Goal: Information Seeking & Learning: Learn about a topic

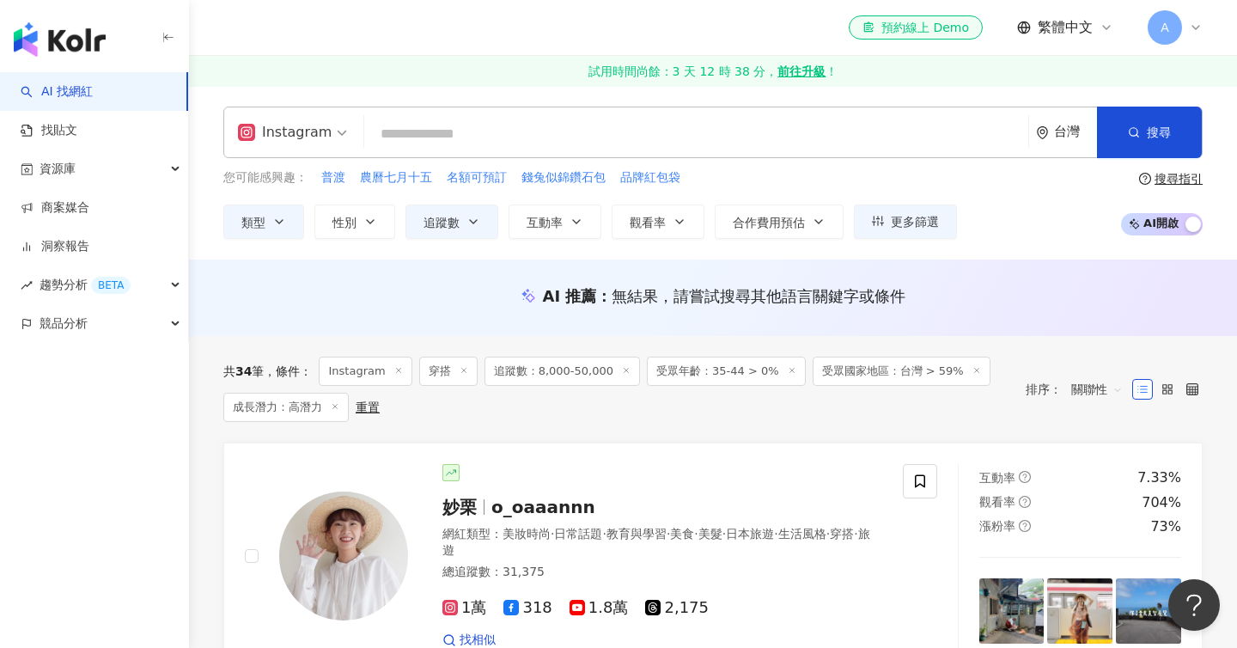
click at [399, 137] on input "search" at bounding box center [696, 134] width 650 height 33
paste input "**********"
type input "**********"
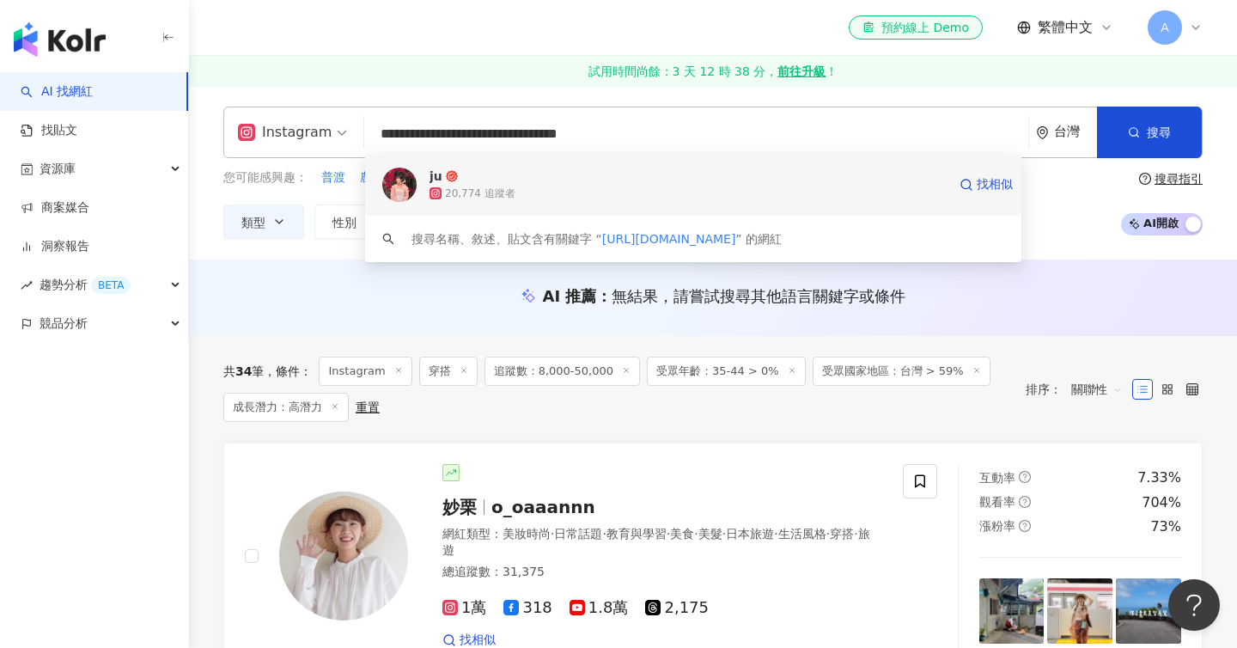
click at [651, 203] on div "ju 20,774 追蹤者 找相似" at bounding box center [693, 185] width 656 height 62
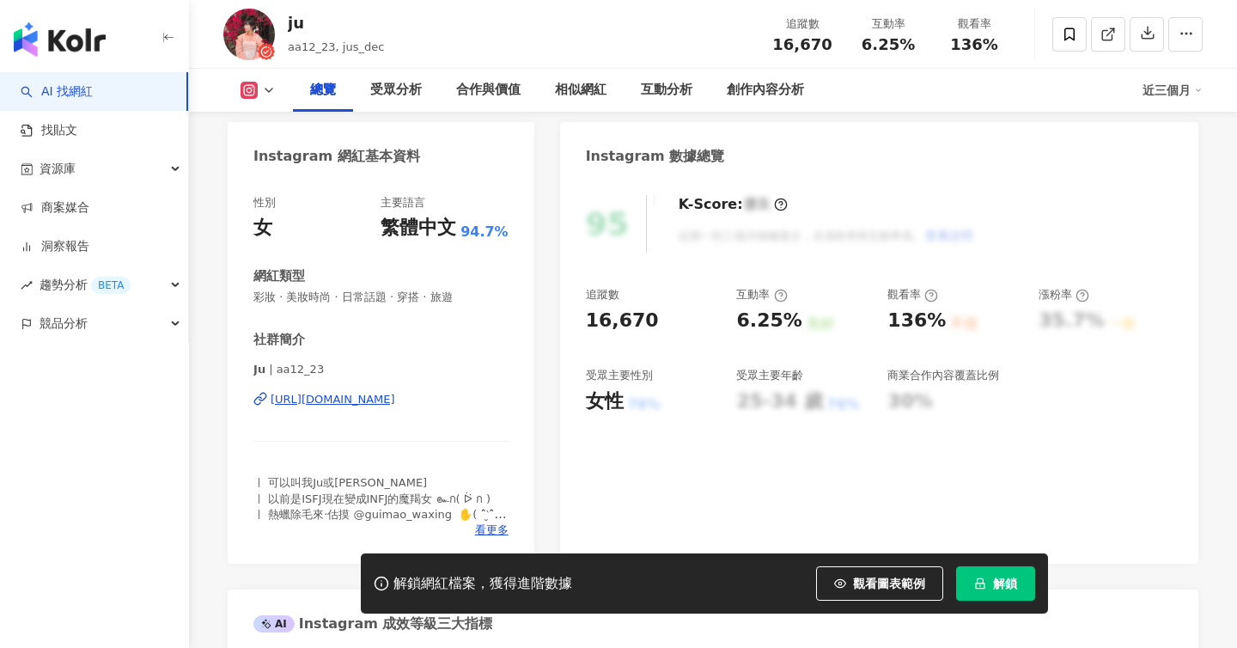
scroll to position [184, 0]
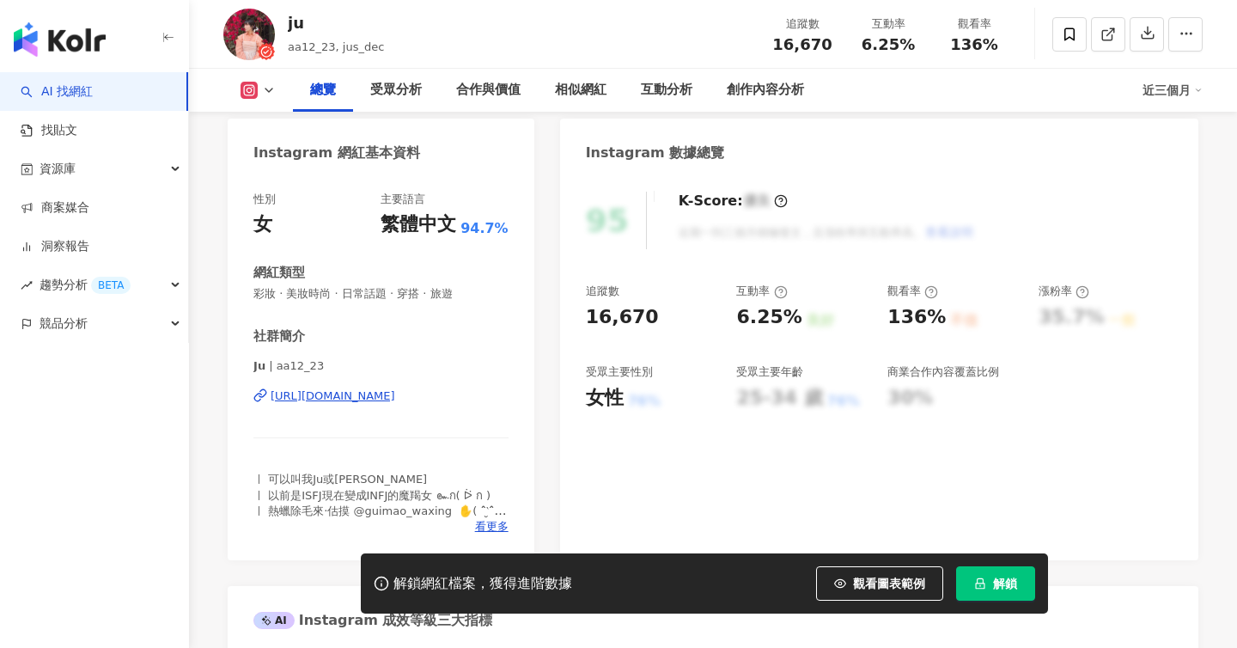
click at [996, 572] on button "解鎖" at bounding box center [995, 583] width 79 height 34
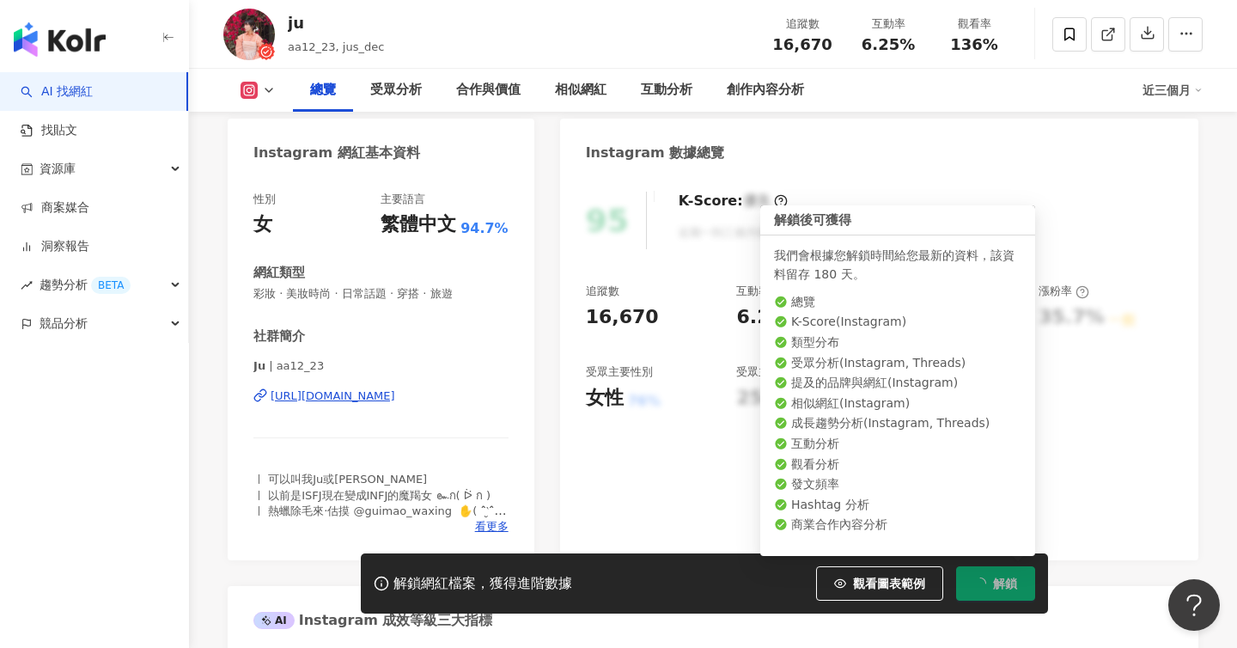
scroll to position [0, 0]
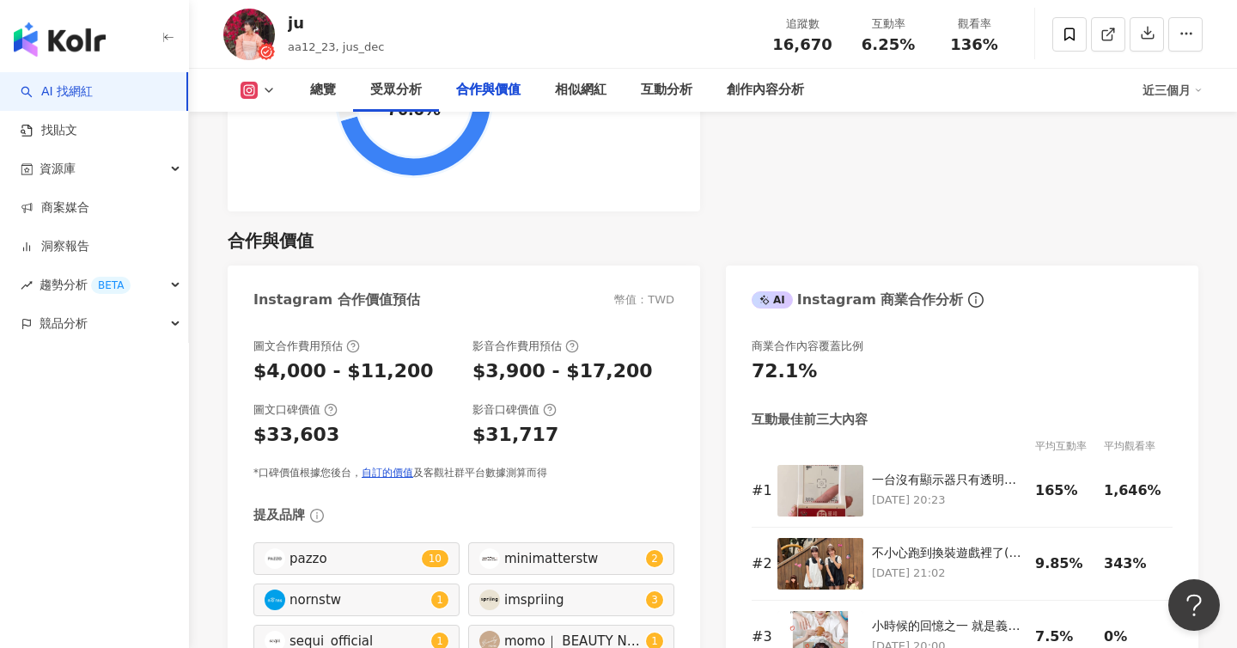
scroll to position [2347, 0]
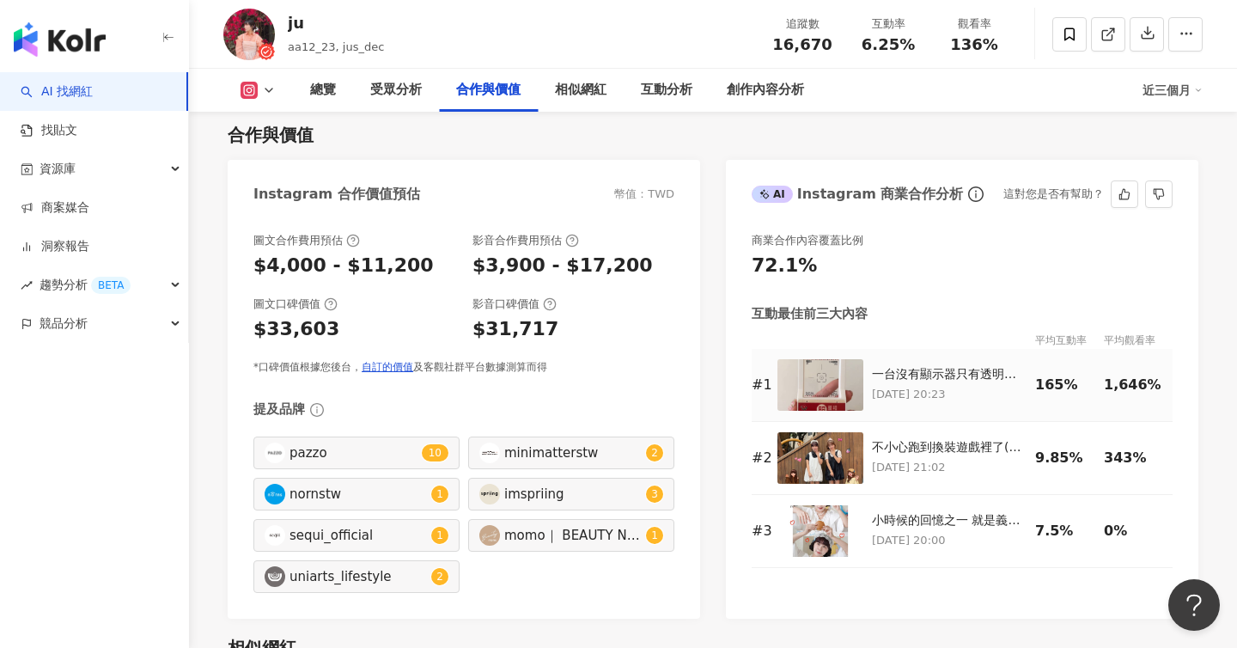
click at [985, 354] on td "一台沒有顯示器只有透明版的相機 近期在日本討論度超高的小物就是它 InstantSnap 數位相機【觀景器造型】 重量只有28g✨ 拿在手上就像玩具一樣 沒想…" at bounding box center [953, 385] width 163 height 73
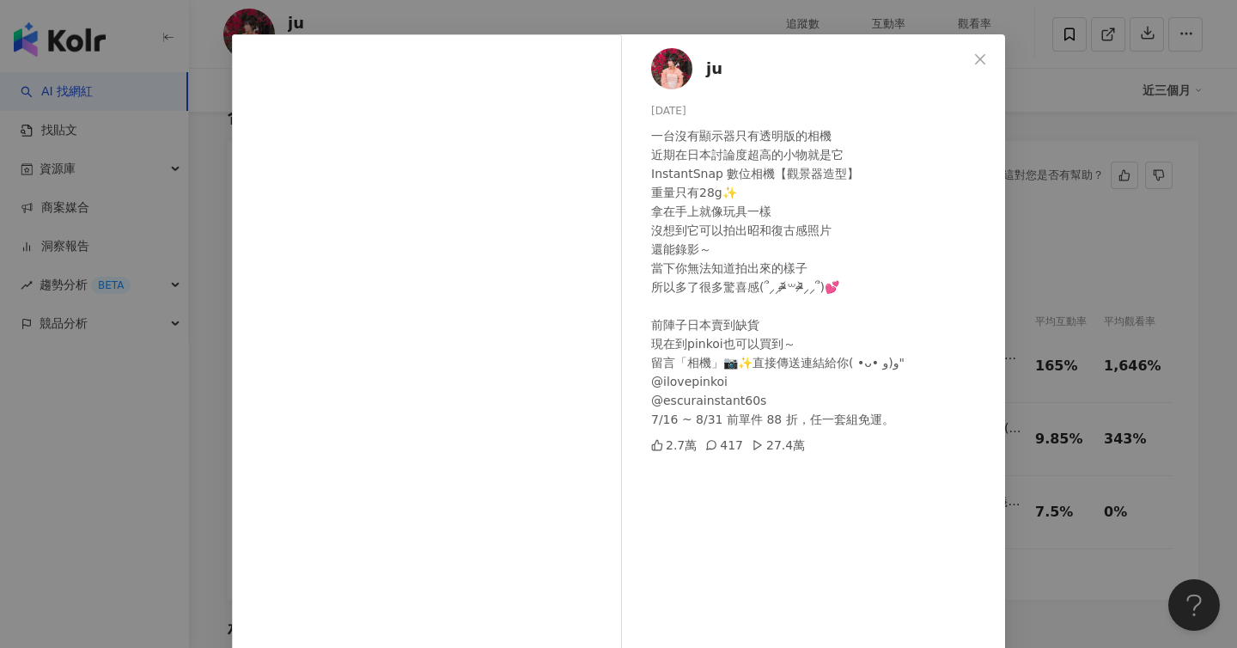
scroll to position [54, 0]
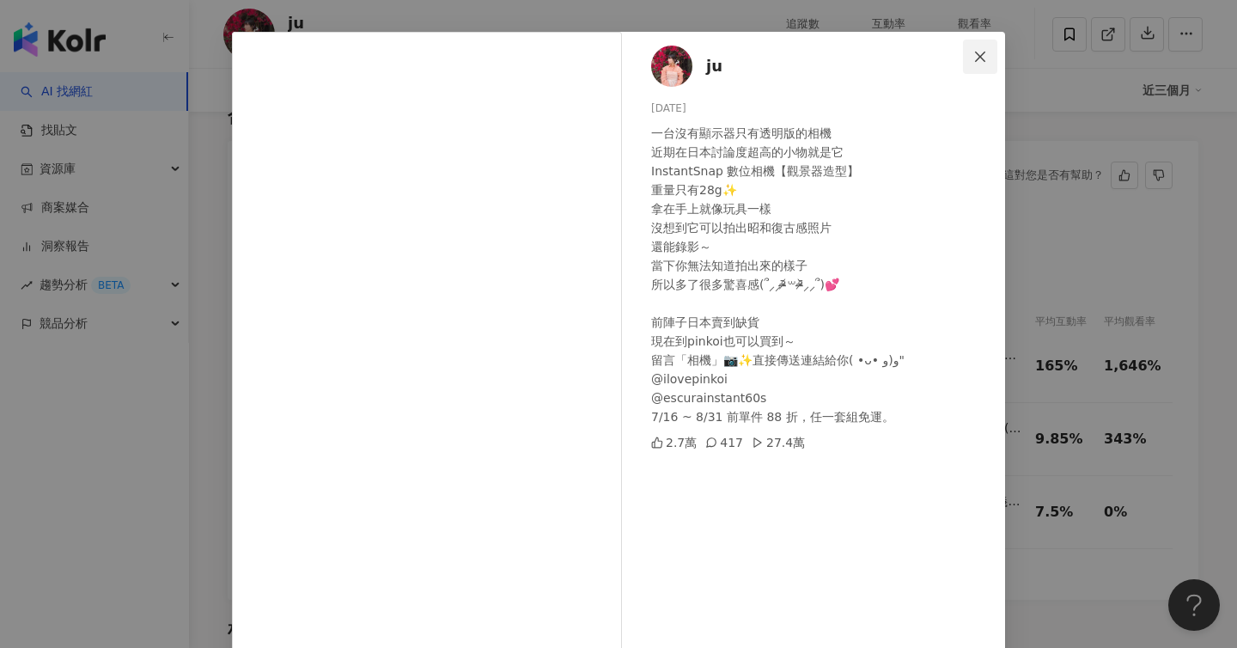
click at [977, 57] on icon "close" at bounding box center [980, 57] width 14 height 14
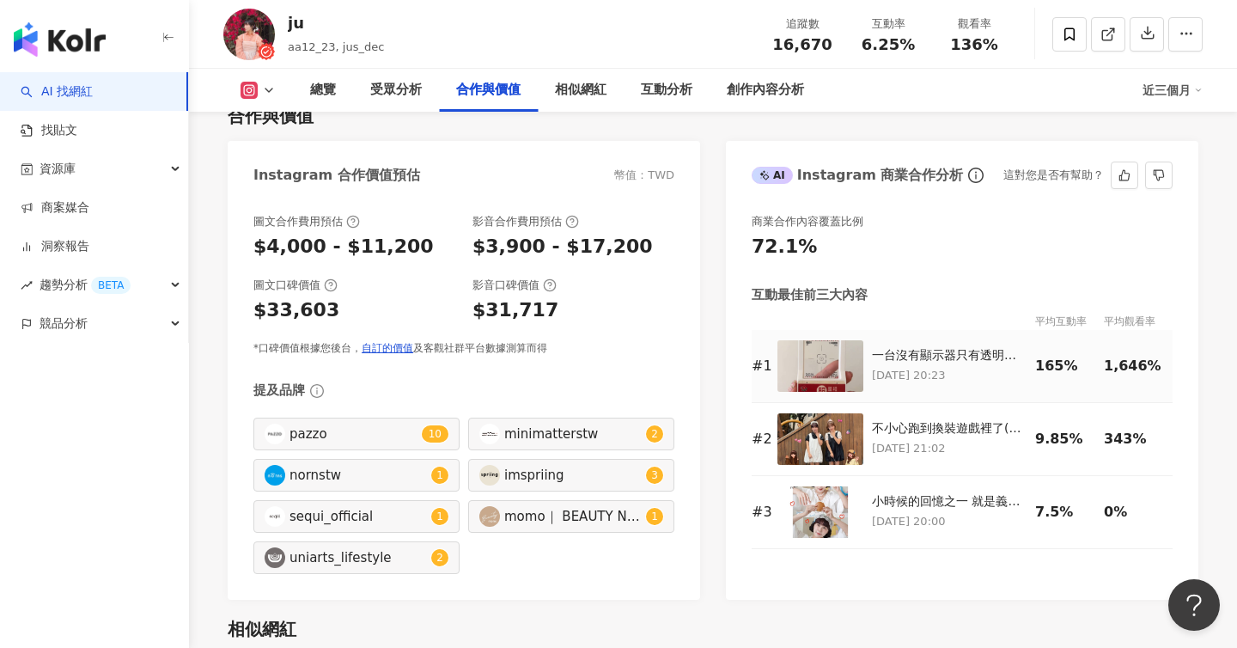
click at [935, 332] on td "一台沒有顯示器只有透明版的相機 近期在日本討論度超高的小物就是它 InstantSnap 數位相機【觀景器造型】 重量只有28g✨ 拿在手上就像玩具一樣 沒想…" at bounding box center [953, 366] width 163 height 73
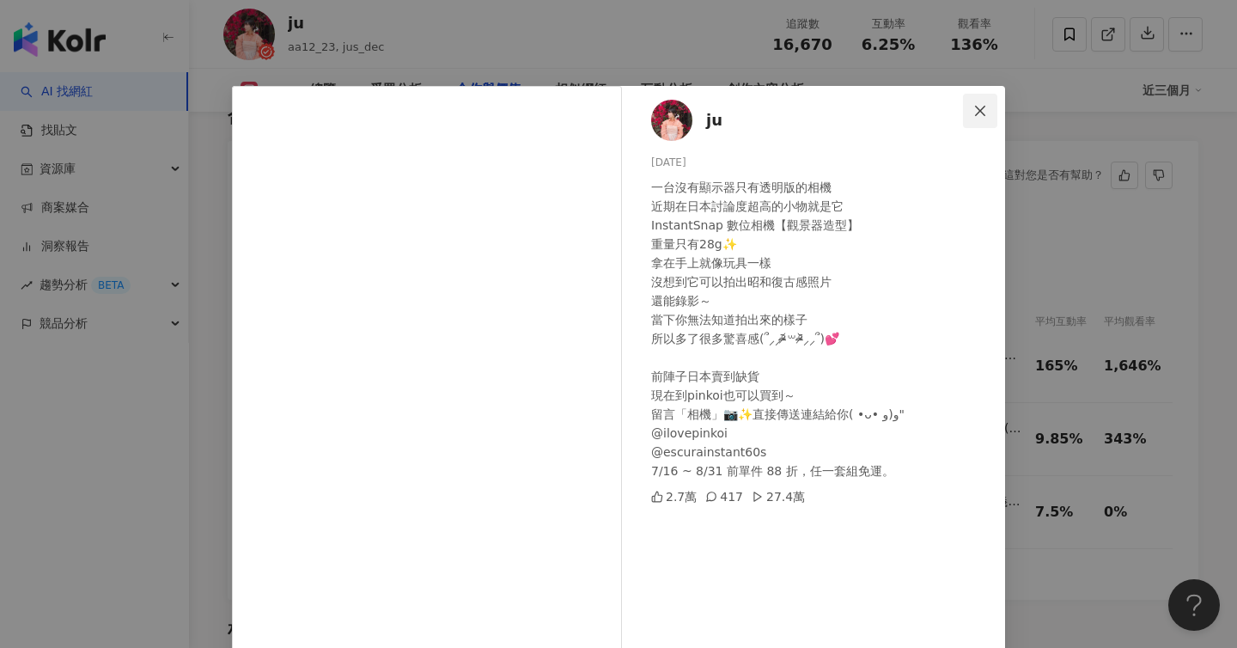
click at [965, 102] on button "Close" at bounding box center [980, 111] width 34 height 34
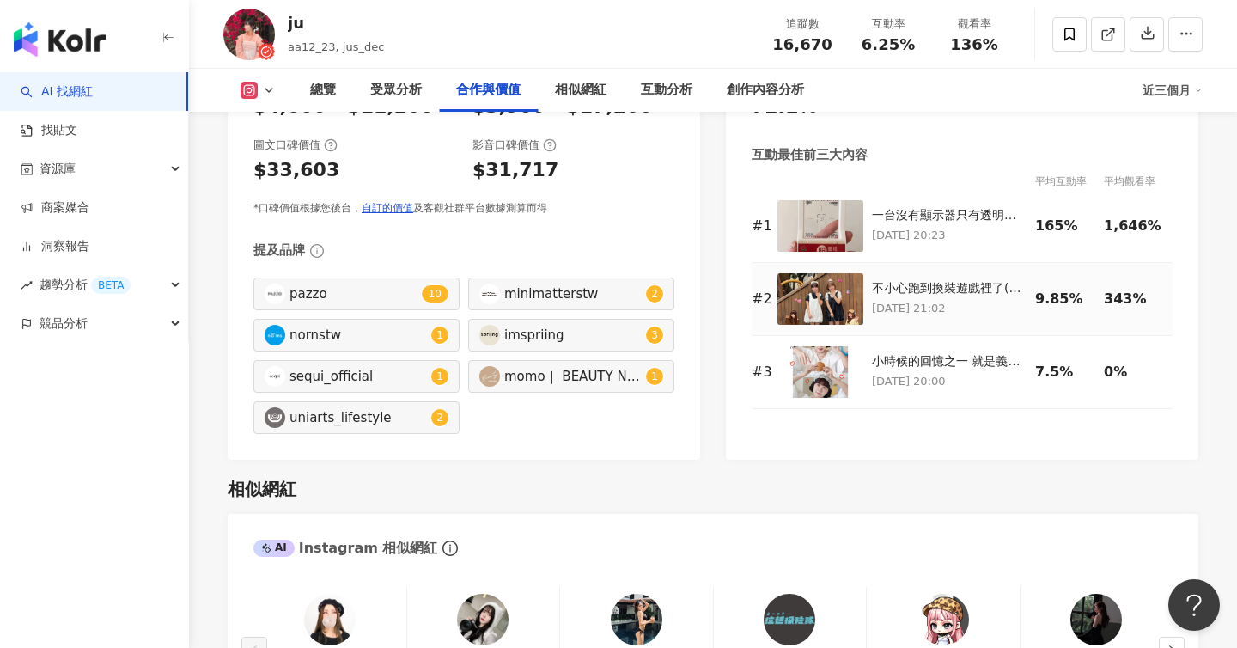
scroll to position [2500, 0]
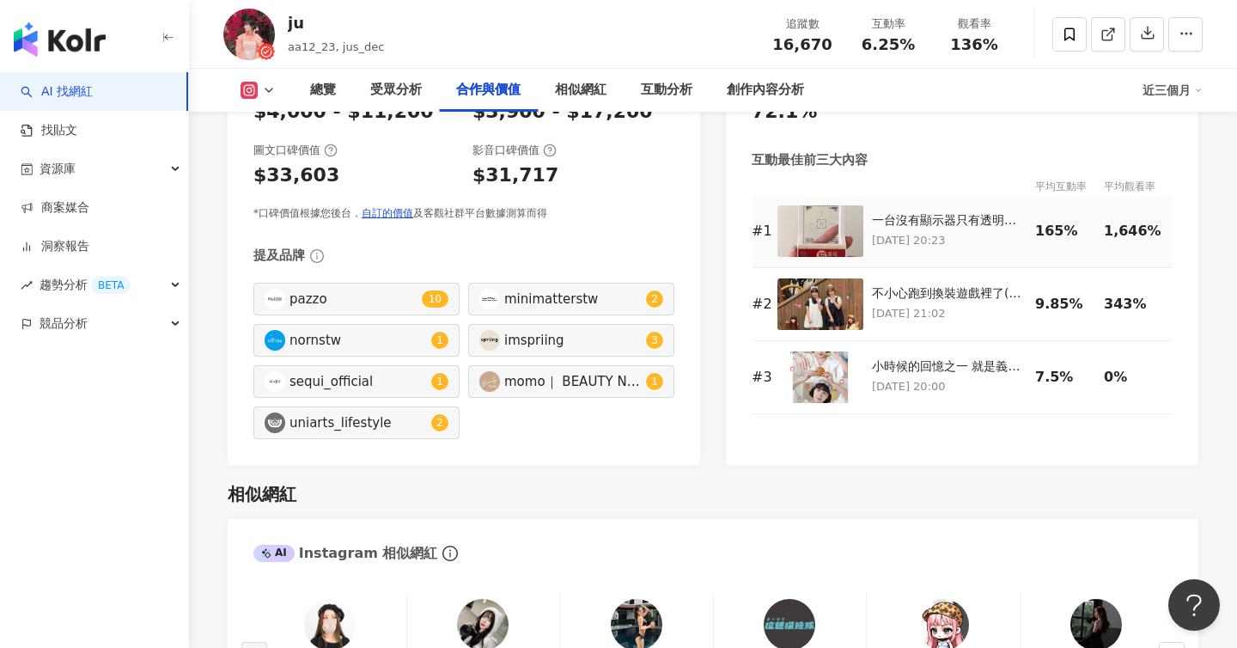
click at [1088, 248] on td "165%" at bounding box center [1069, 231] width 69 height 73
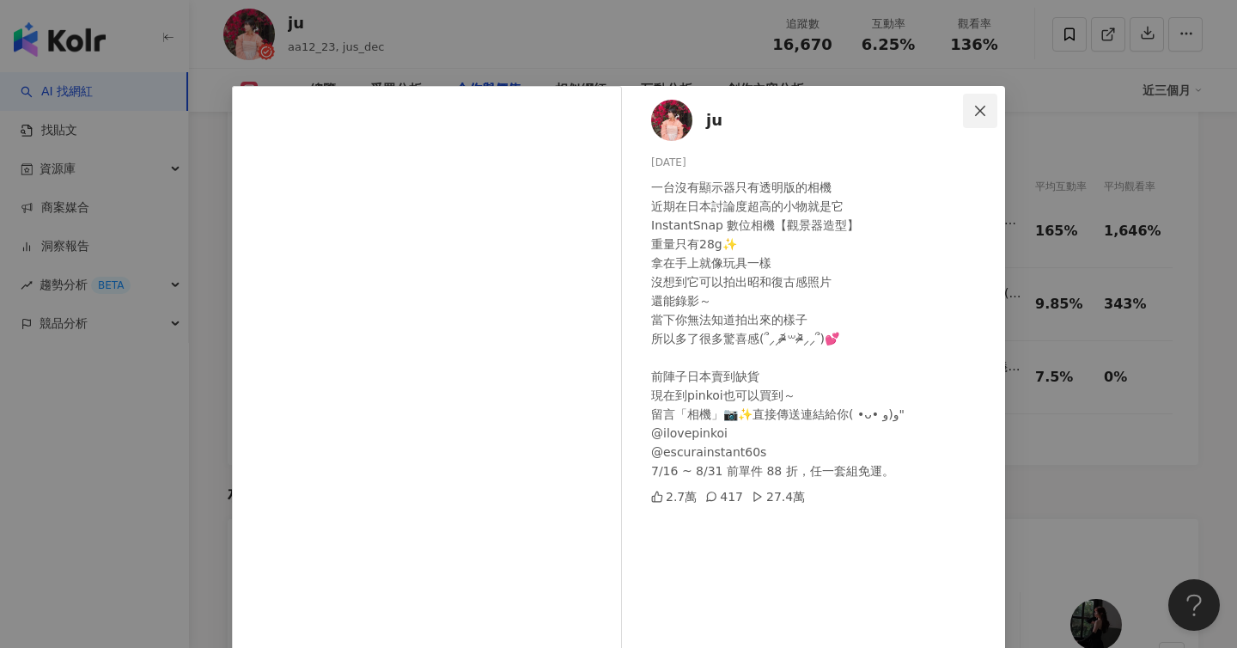
click at [975, 118] on button "Close" at bounding box center [980, 111] width 34 height 34
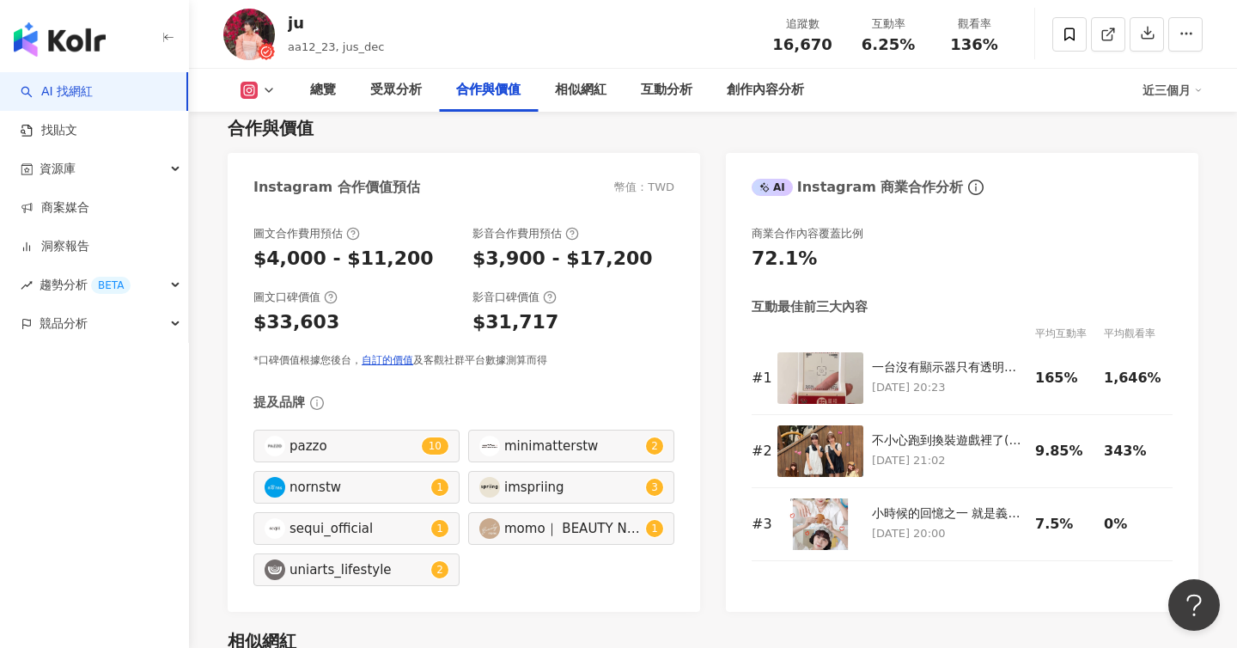
scroll to position [2344, 0]
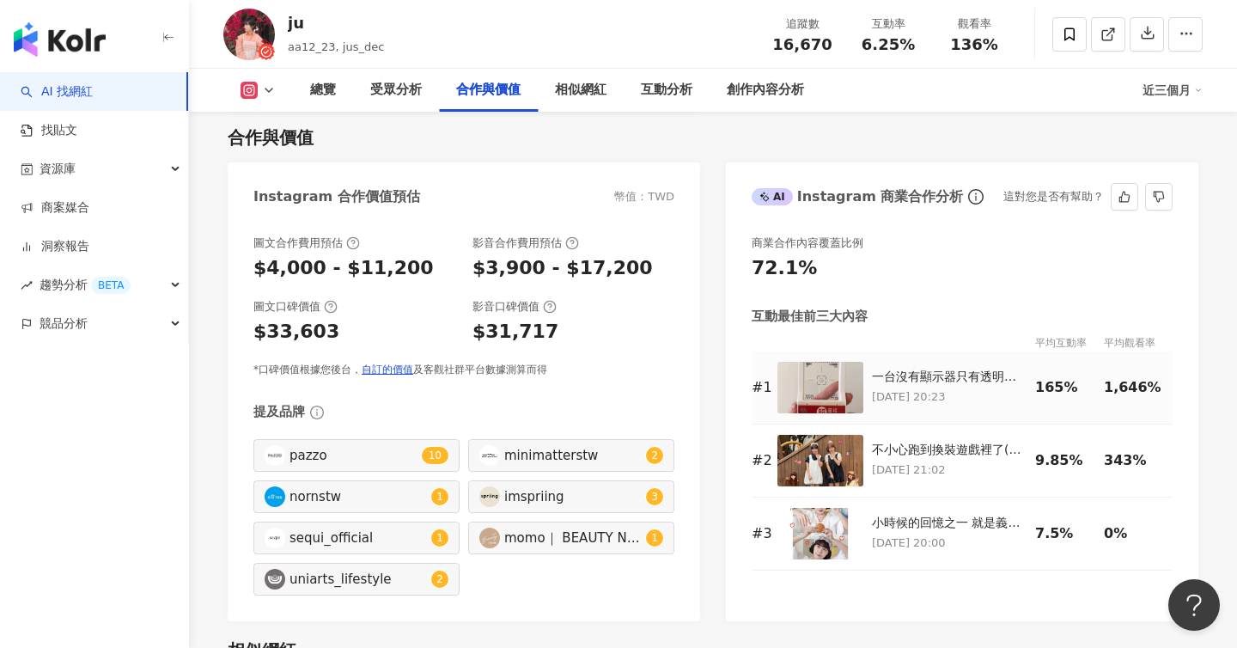
click at [1069, 395] on div "165%" at bounding box center [1065, 387] width 60 height 19
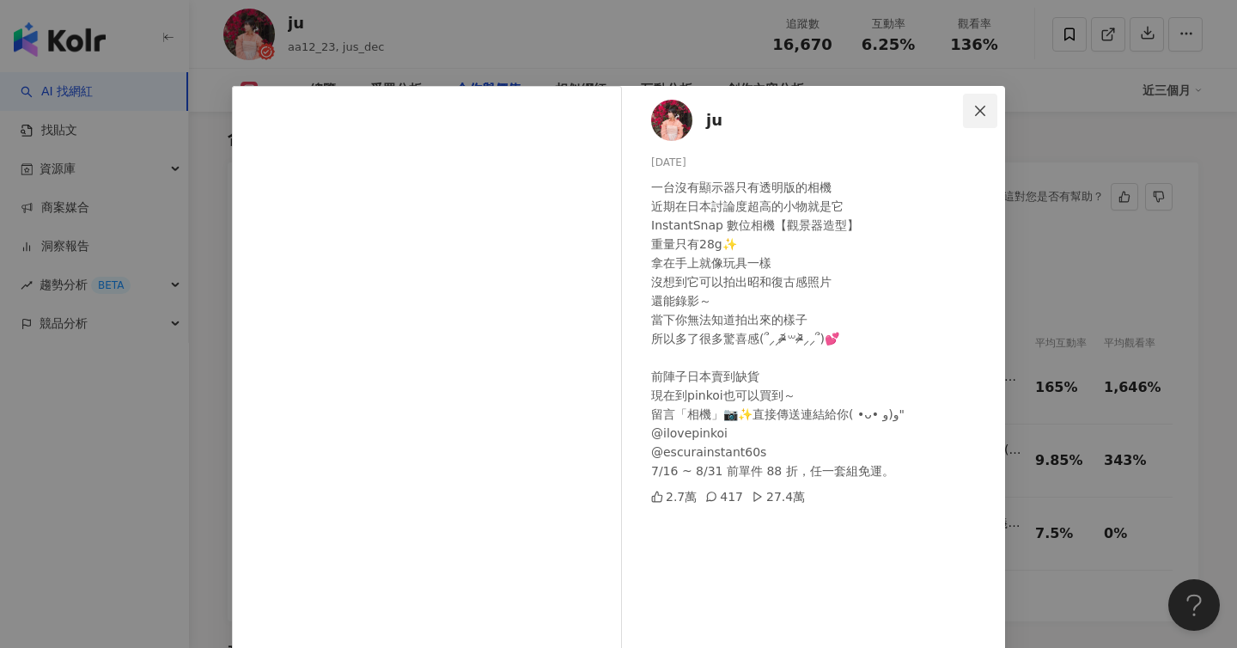
click at [983, 113] on icon "close" at bounding box center [980, 110] width 10 height 10
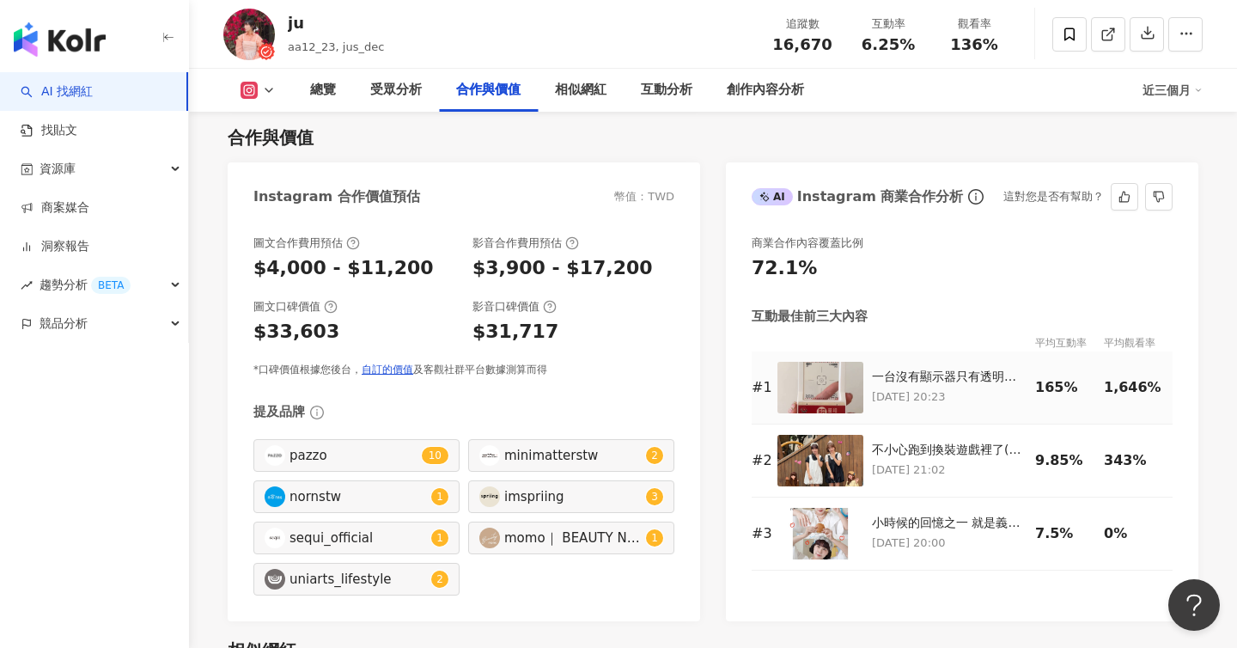
click at [971, 393] on p "2025/7/20 20:23" at bounding box center [949, 396] width 155 height 19
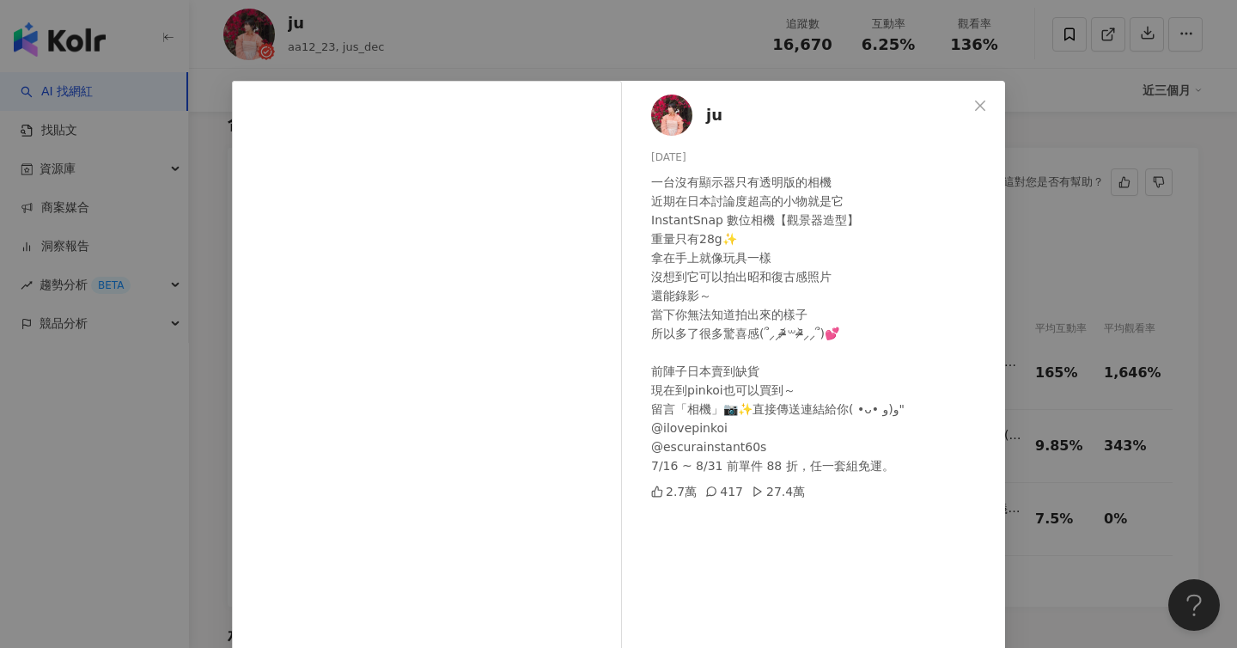
scroll to position [2, 0]
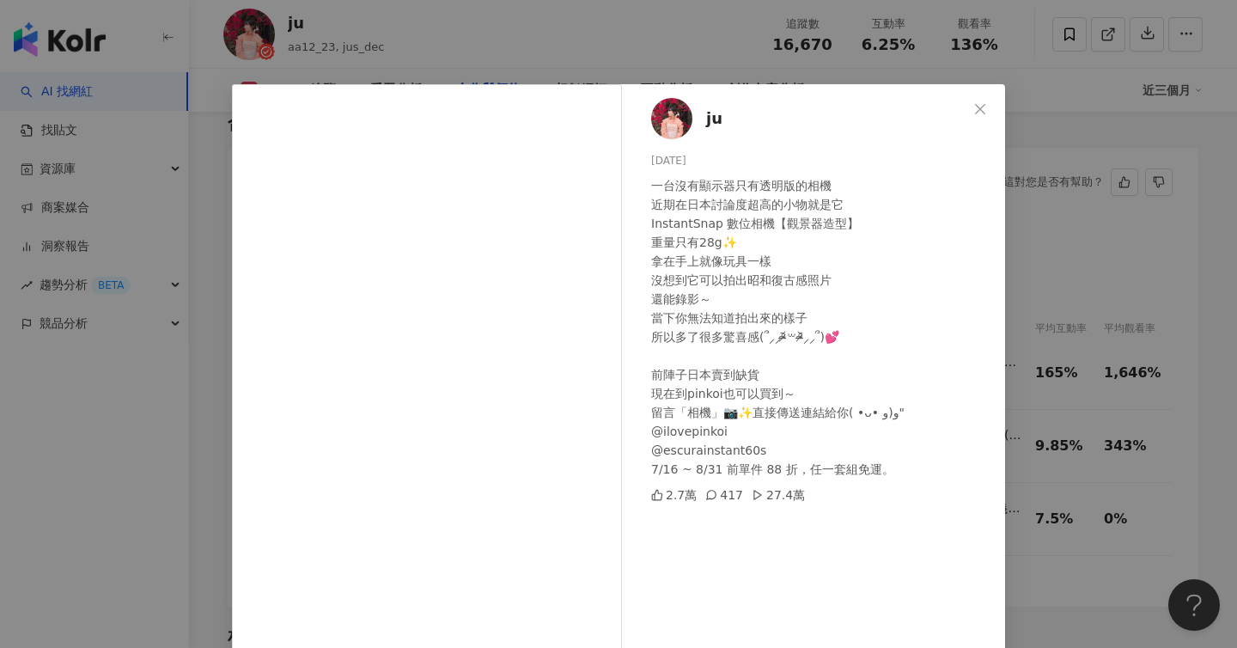
click at [800, 498] on div "2.7萬 417 27.4萬" at bounding box center [821, 494] width 340 height 19
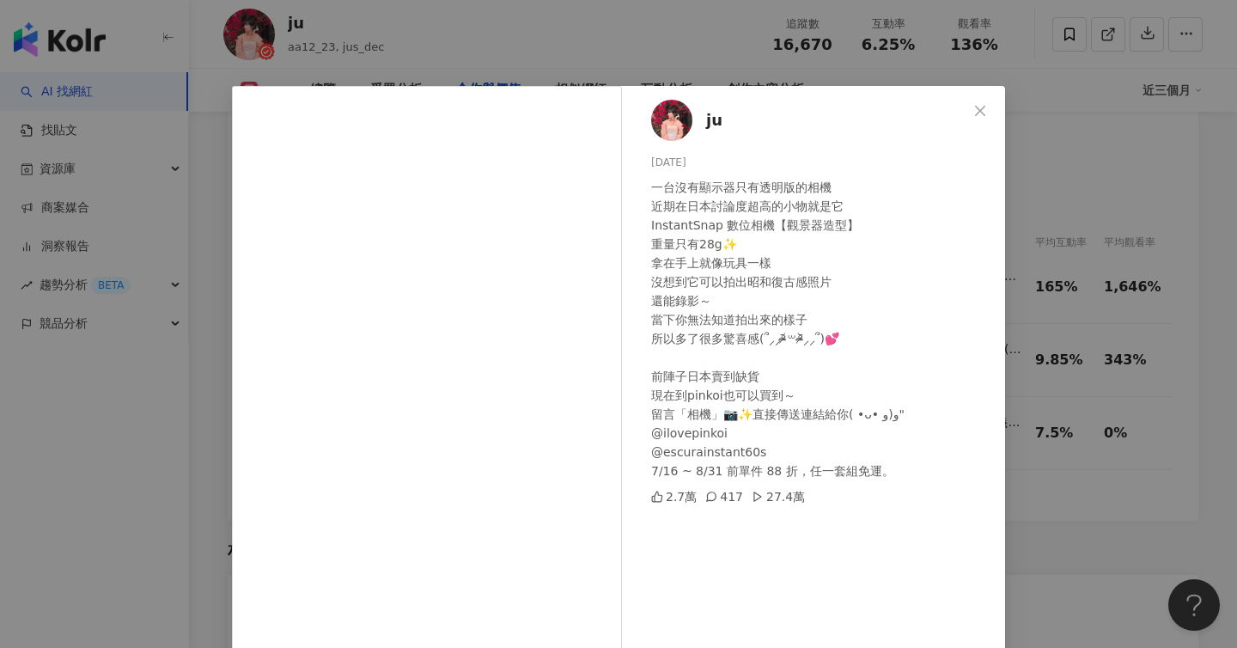
scroll to position [2391, 0]
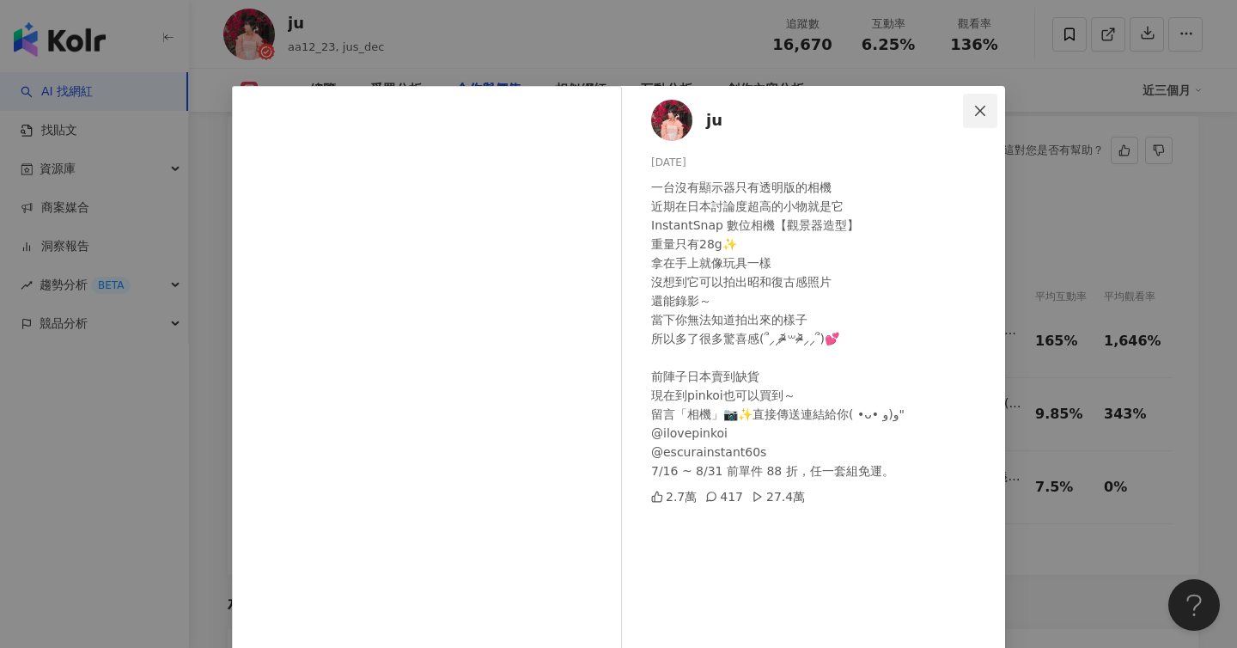
click at [988, 107] on span "Close" at bounding box center [980, 111] width 34 height 14
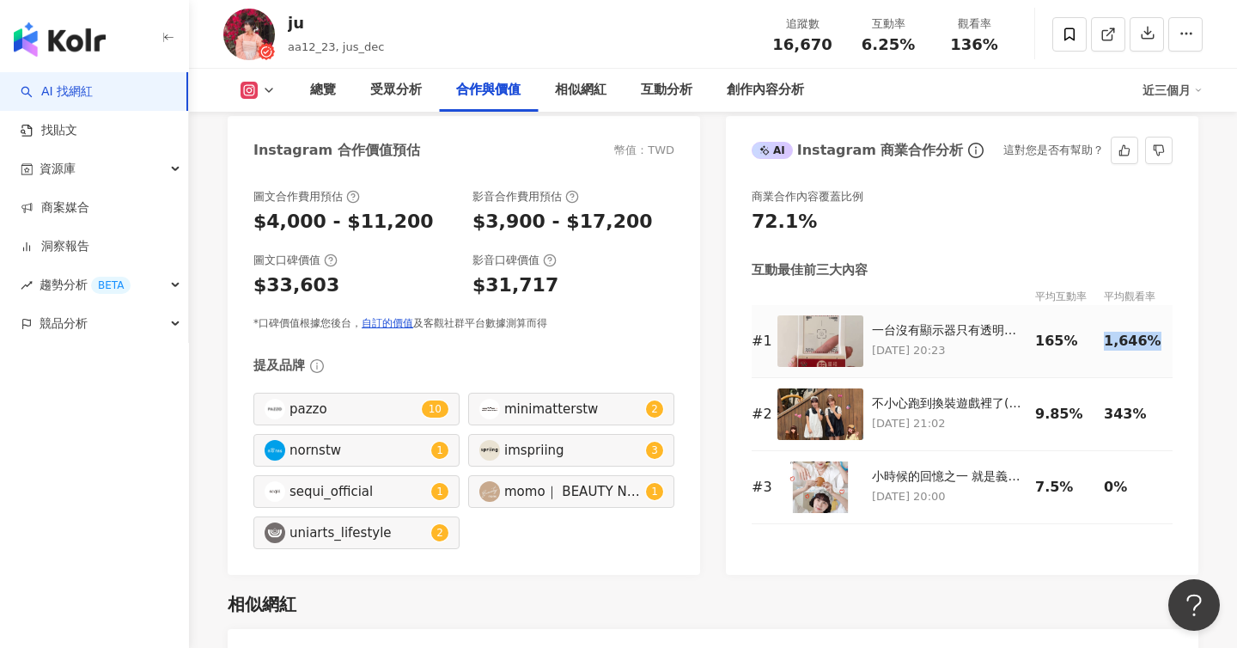
drag, startPoint x: 1160, startPoint y: 342, endPoint x: 1104, endPoint y: 342, distance: 56.7
click at [1104, 342] on div "1,646%" at bounding box center [1134, 341] width 60 height 19
copy div "1,646%"
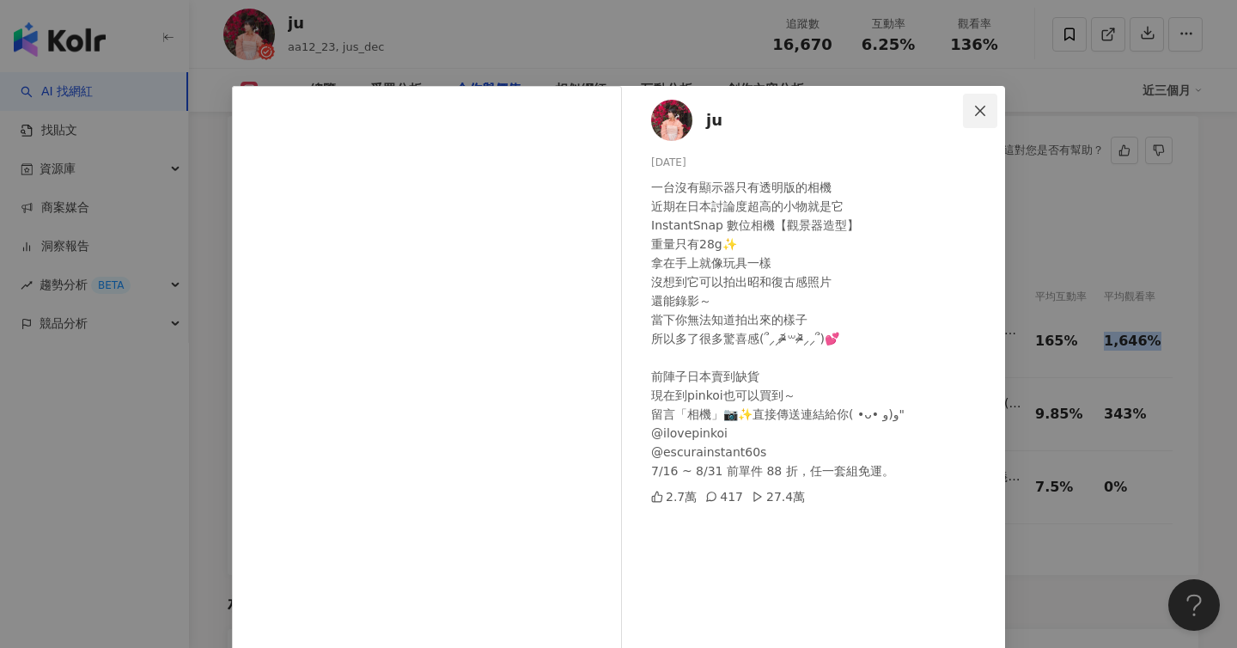
click at [984, 100] on button "Close" at bounding box center [980, 111] width 34 height 34
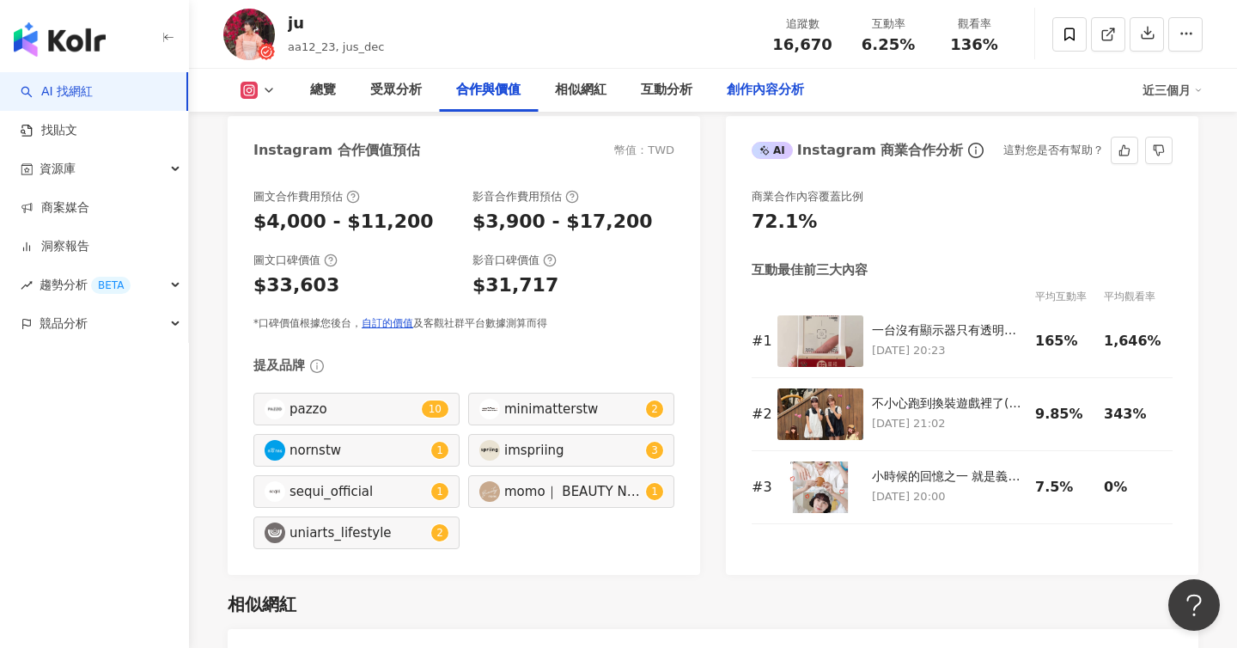
click at [764, 81] on div "創作內容分析" at bounding box center [765, 90] width 77 height 21
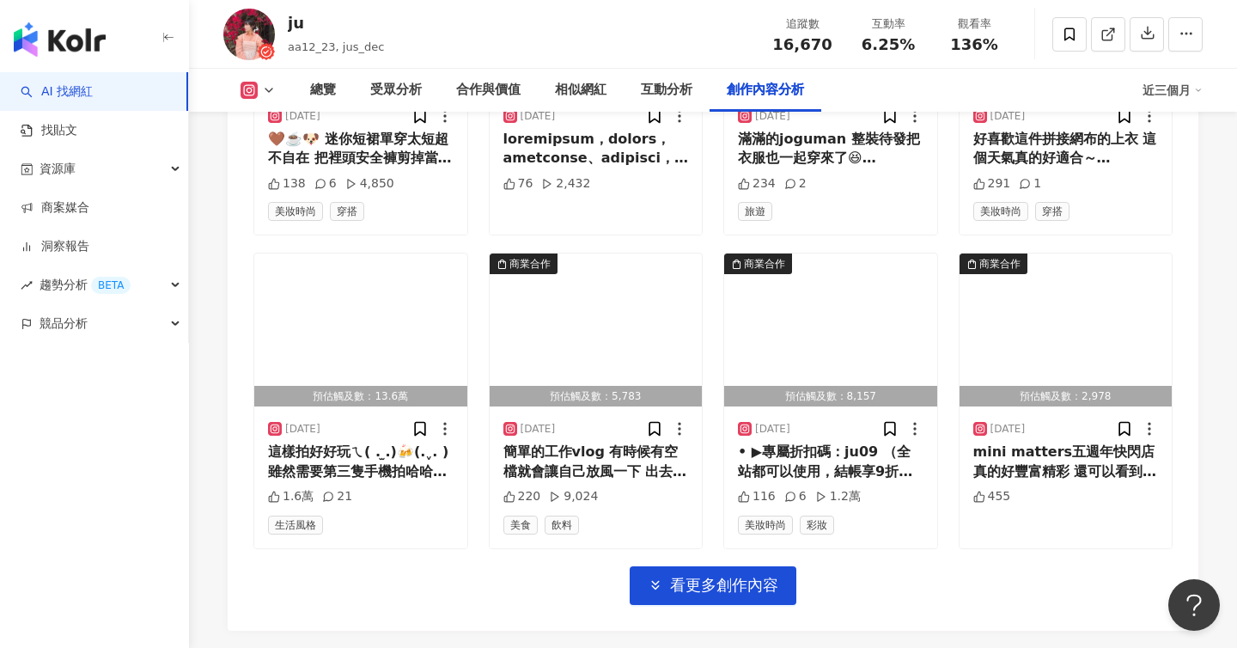
scroll to position [6013, 0]
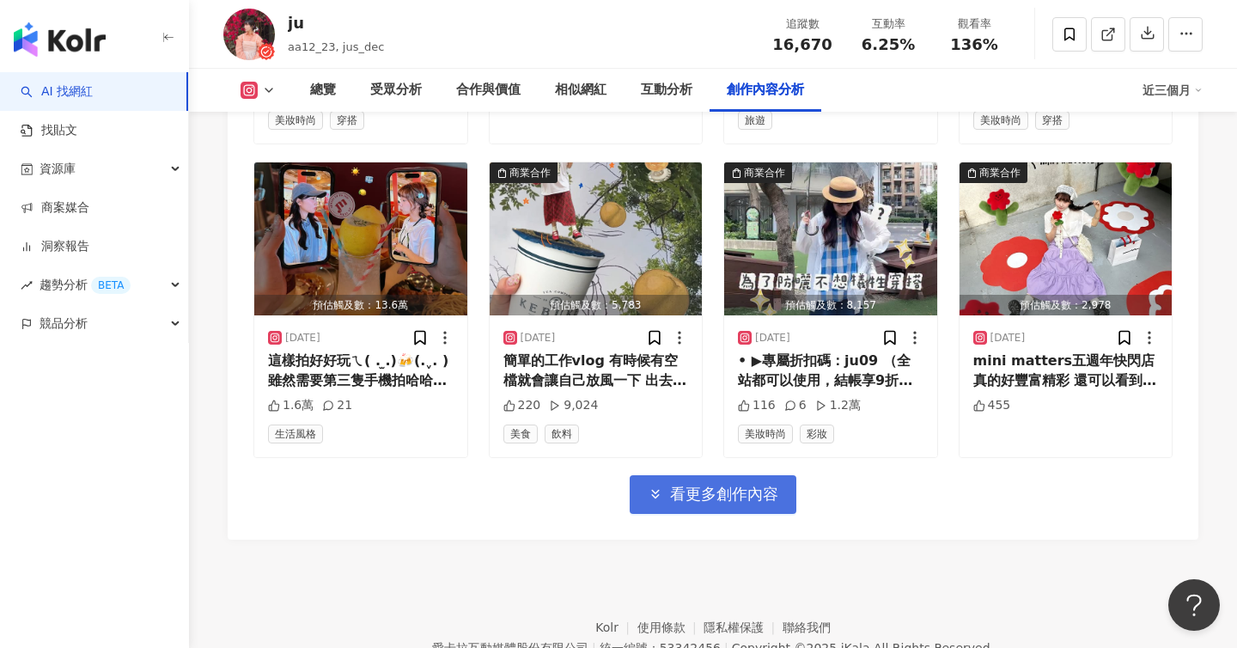
click at [683, 490] on button "看更多創作內容" at bounding box center [713, 494] width 167 height 39
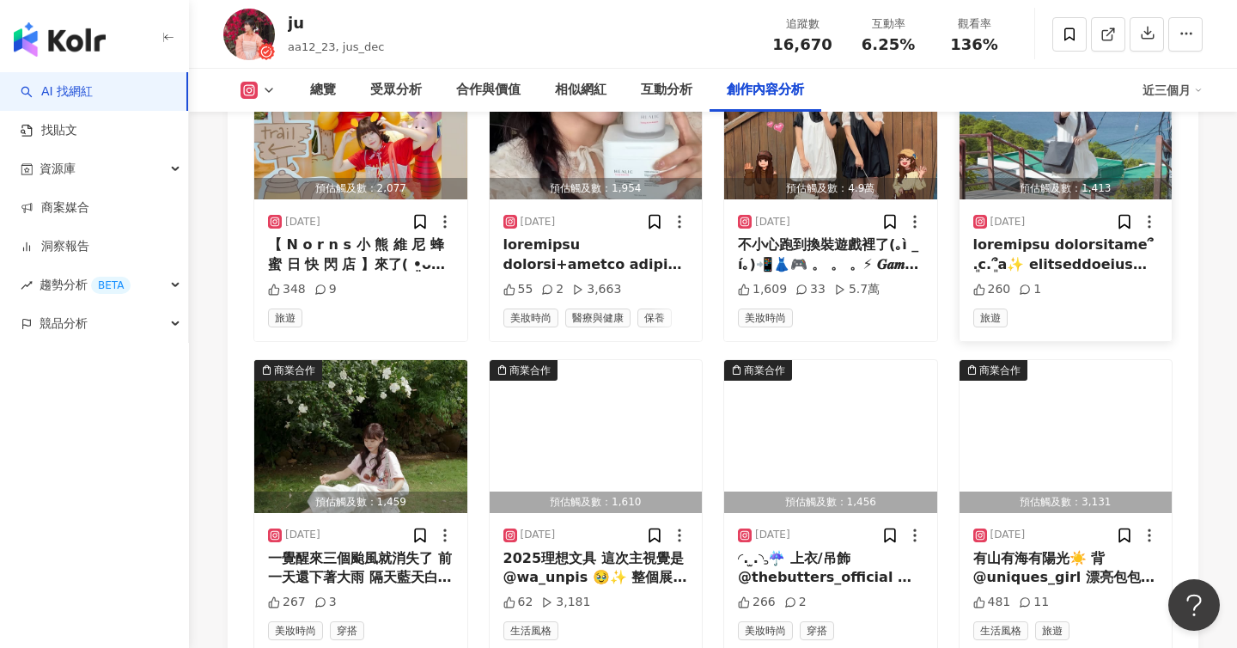
scroll to position [7016, 0]
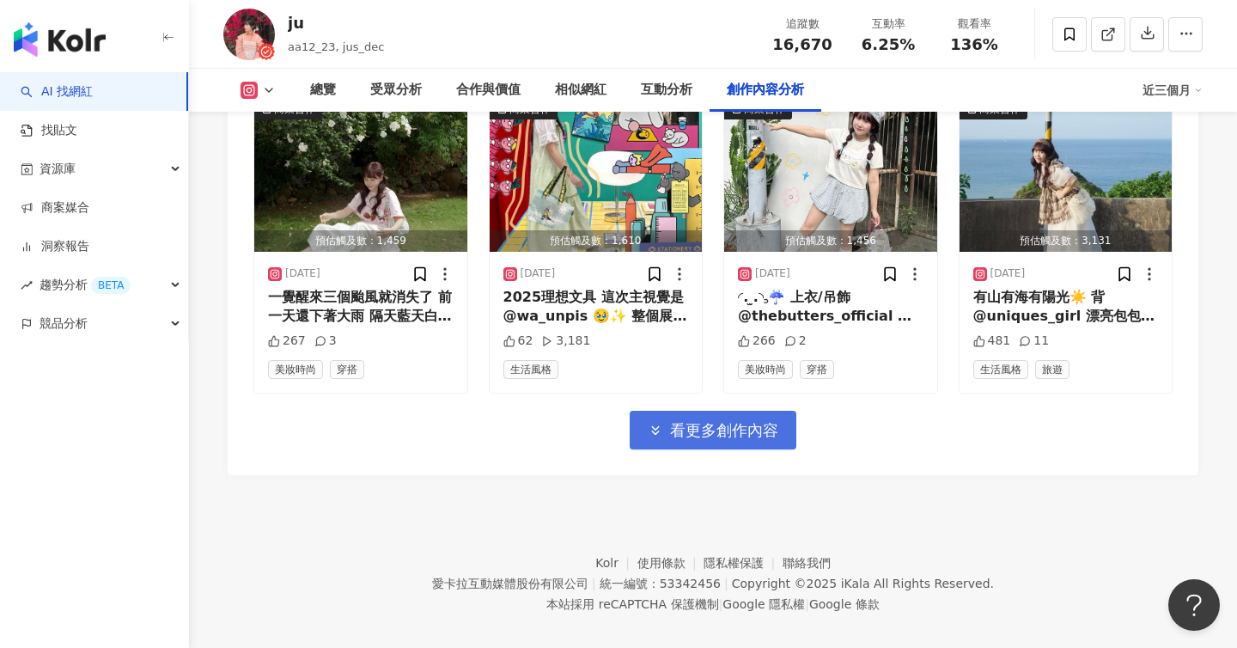
click at [769, 411] on button "看更多創作內容" at bounding box center [713, 430] width 167 height 39
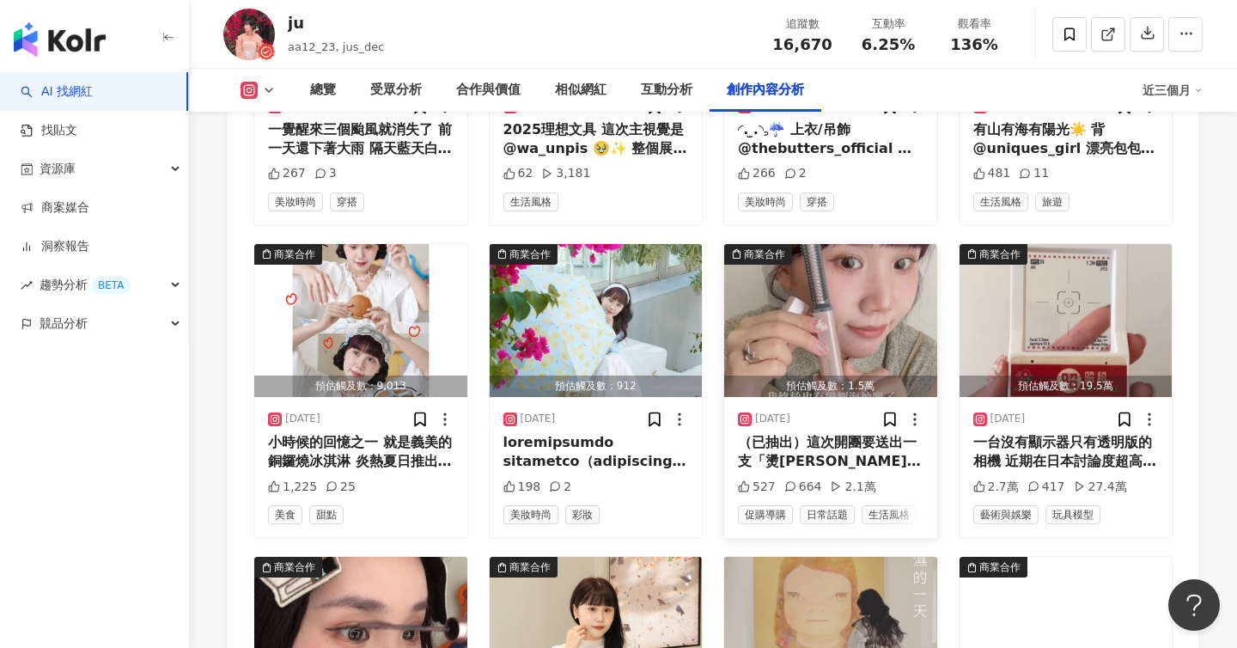
scroll to position [7186, 0]
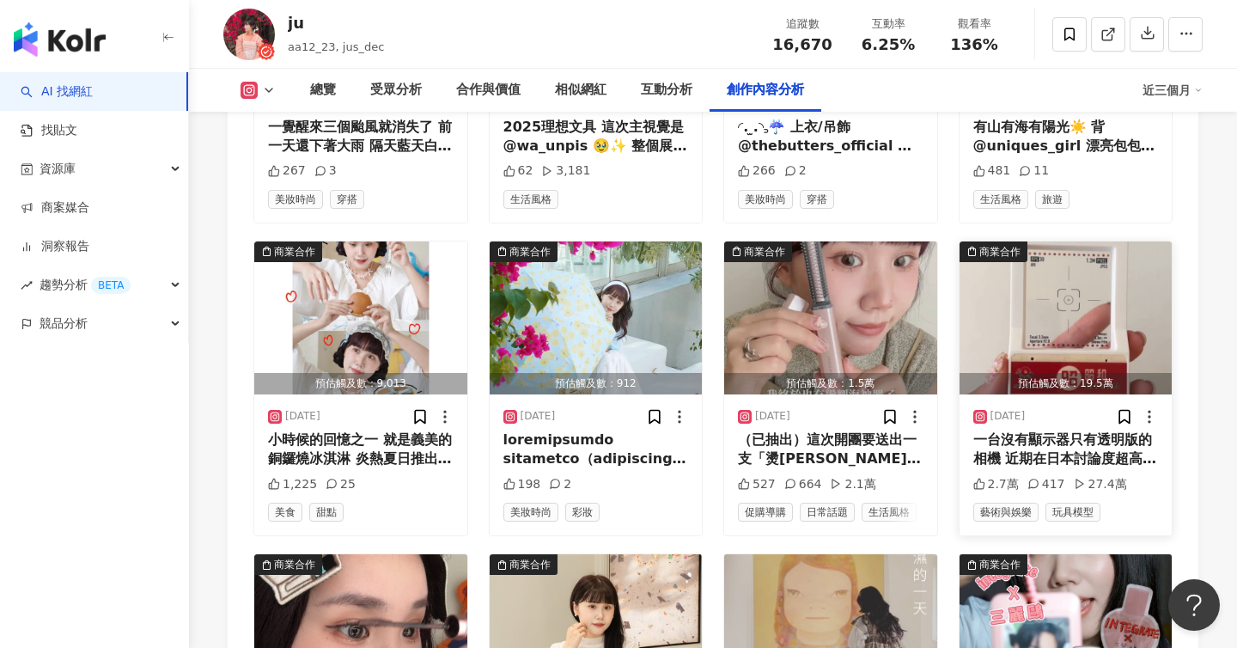
click at [1072, 394] on div "2025/7/20 一台沒有顯示器只有透明版的相機 近期在日本討論度超高的小物就是它 InstantSnap 數位相機【觀景器造型】 重量只有28g✨ 拿在手…" at bounding box center [1065, 464] width 213 height 141
click at [1085, 408] on div "2025/7/20" at bounding box center [1066, 416] width 186 height 17
click at [1002, 482] on div "2025/7/20 一台沒有顯示器只有透明版的相機 近期在日本討論度超高的小物就是它 InstantSnap 數位相機【觀景器造型】 重量只有28g✨ 拿在手…" at bounding box center [1065, 464] width 213 height 141
click at [1039, 408] on div "2025/7/20" at bounding box center [1066, 416] width 186 height 17
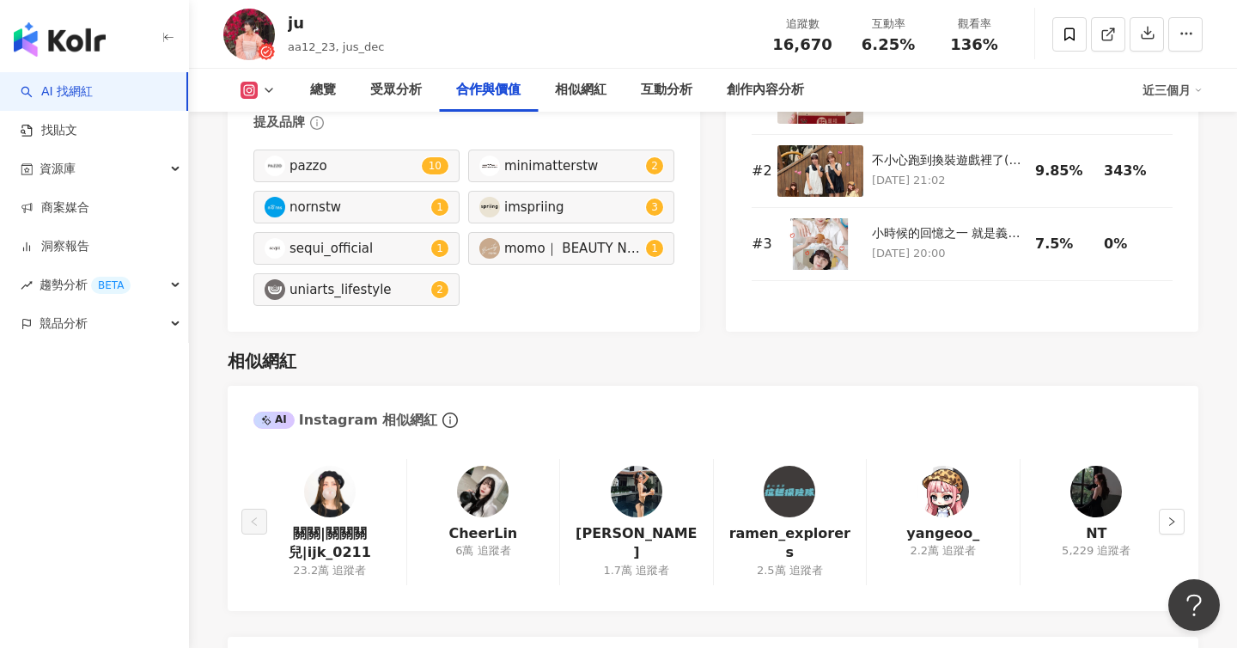
scroll to position [2632, 0]
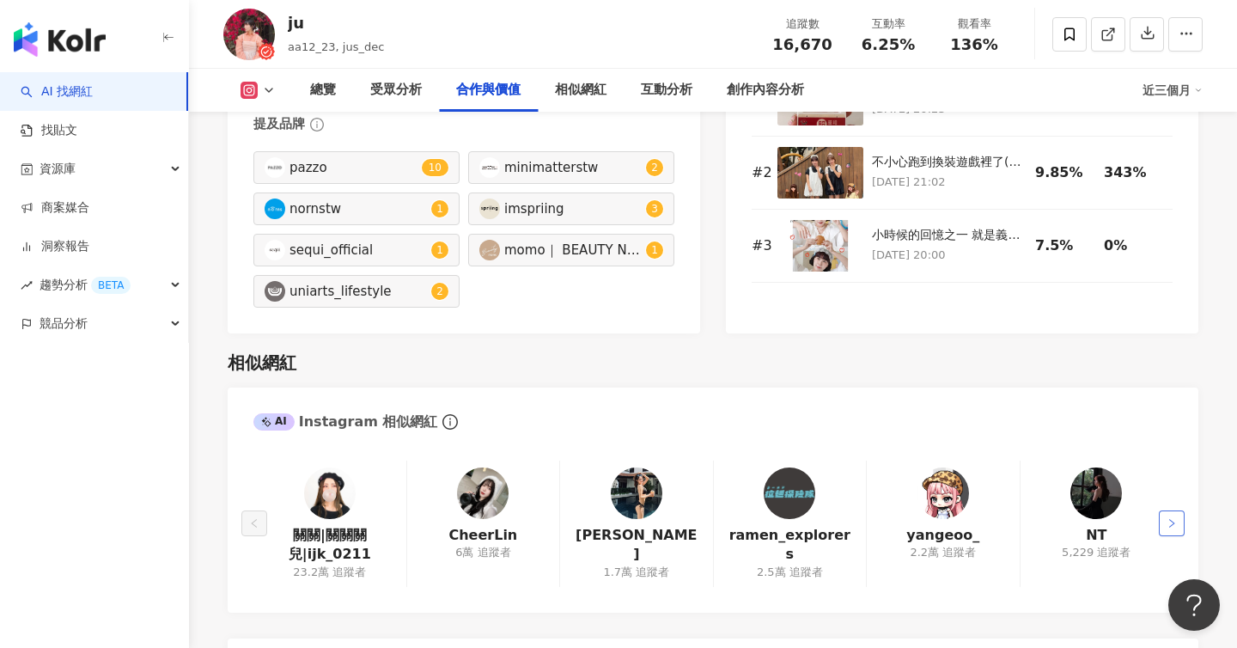
click at [1163, 517] on button "button" at bounding box center [1172, 523] width 26 height 26
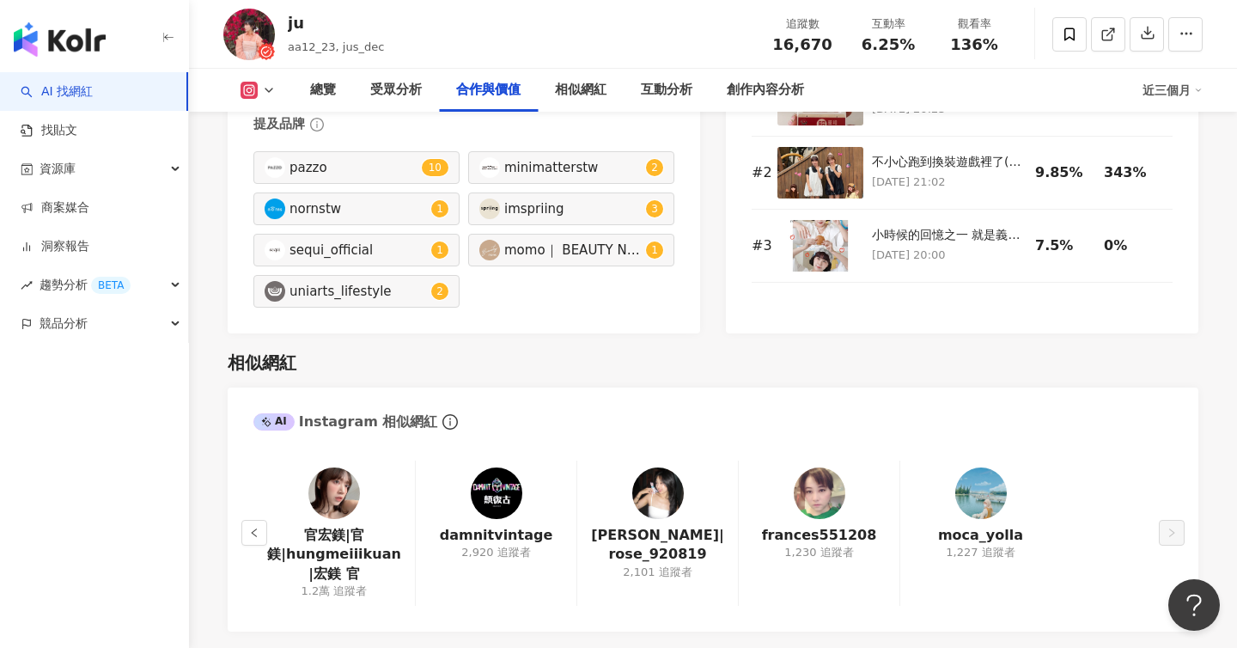
click at [325, 511] on img at bounding box center [334, 493] width 52 height 52
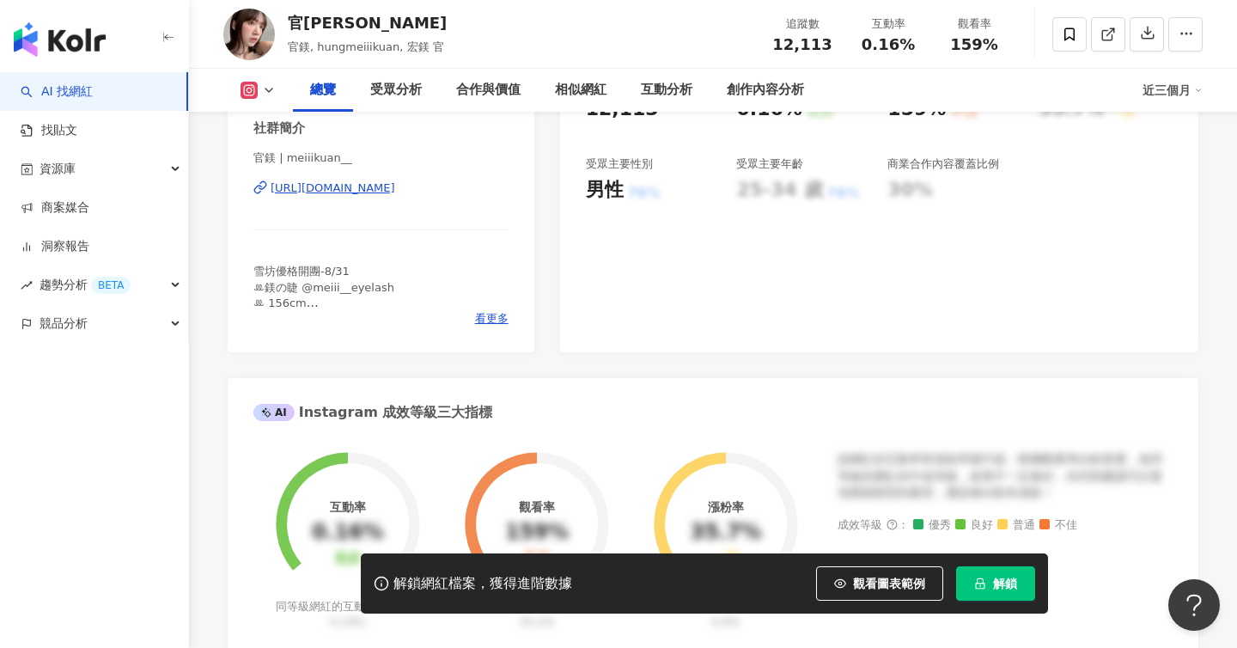
click at [395, 191] on div "https://www.instagram.com/meiiikuan__/" at bounding box center [333, 187] width 125 height 15
click at [395, 181] on div "https://www.instagram.com/meiiikuan__/" at bounding box center [333, 187] width 125 height 15
